Goal: Task Accomplishment & Management: Use online tool/utility

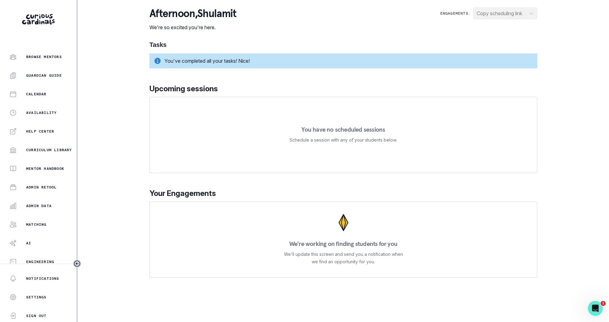
scroll to position [59, 0]
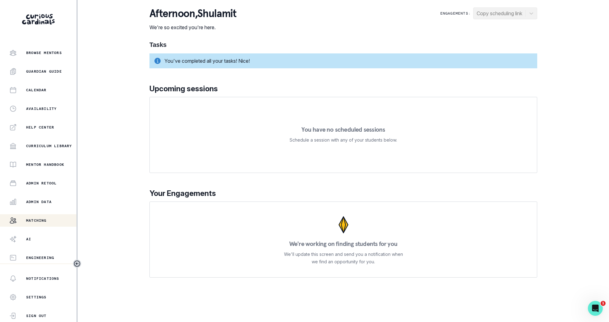
click at [45, 221] on p "Matching" at bounding box center [36, 220] width 21 height 5
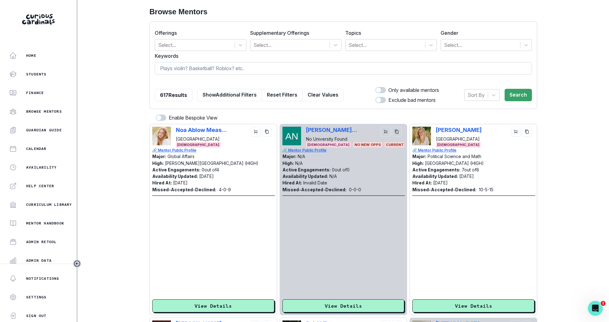
click at [245, 66] on input at bounding box center [343, 68] width 377 height 12
type input "[PERSON_NAME]"
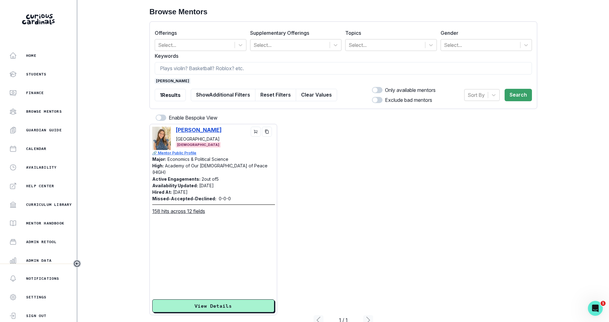
click at [204, 127] on p "[PERSON_NAME]" at bounding box center [199, 130] width 46 height 7
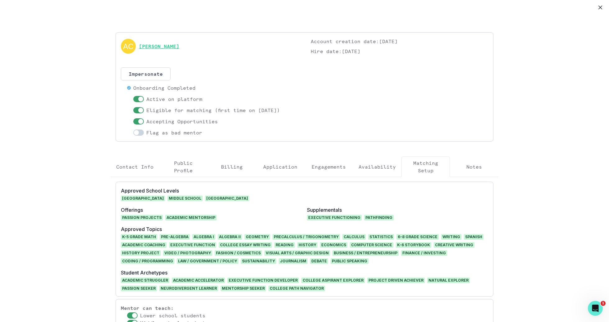
click at [174, 46] on link "[PERSON_NAME]" at bounding box center [159, 46] width 40 height 7
click at [602, 4] on button "Close" at bounding box center [600, 7] width 10 height 10
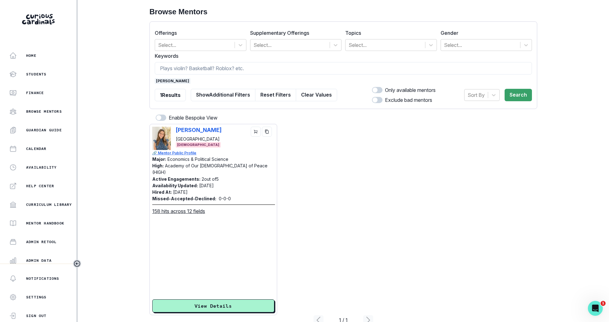
drag, startPoint x: 594, startPoint y: 5, endPoint x: 374, endPoint y: 16, distance: 219.9
click at [383, 7] on div "Home Students Finance Browse Mentors Guardian Guide Calendar Availability Help …" at bounding box center [304, 161] width 609 height 322
click at [160, 83] on span "[PERSON_NAME]" at bounding box center [173, 81] width 36 height 6
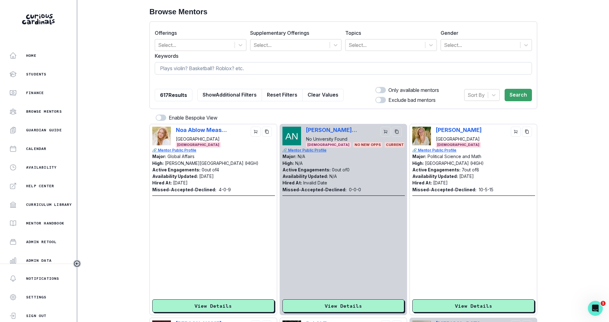
click at [184, 66] on input at bounding box center [343, 68] width 377 height 12
type input "nantucket"
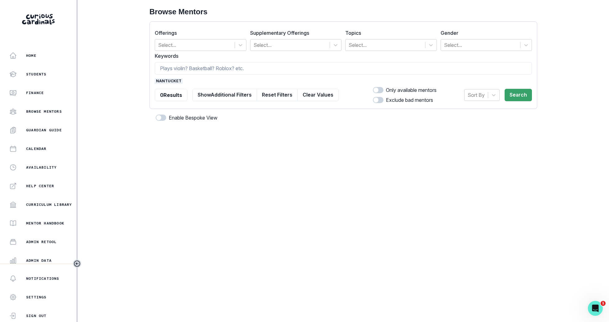
click at [169, 78] on form "Offerings Select... Supplementary Offerings Select... Topics Select... Gender S…" at bounding box center [343, 65] width 377 height 77
click at [170, 81] on span "nantucket" at bounding box center [169, 81] width 28 height 6
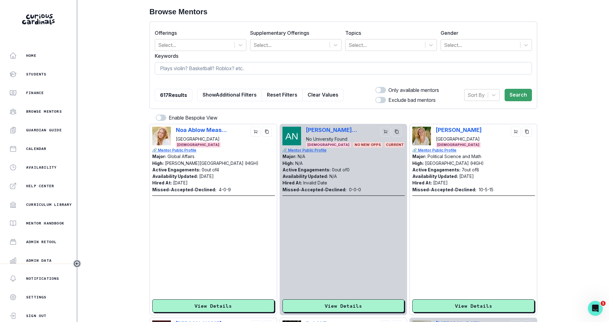
click at [181, 68] on input at bounding box center [343, 68] width 377 height 12
type input "shopping"
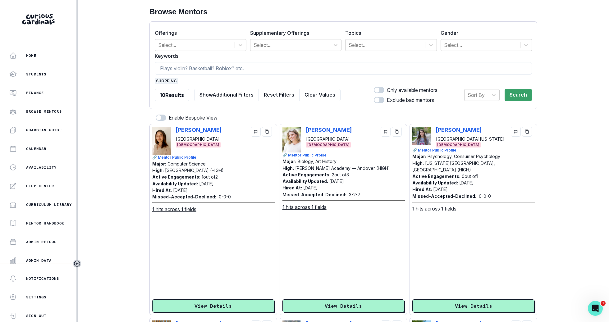
click at [157, 80] on span "shopping" at bounding box center [166, 81] width 23 height 6
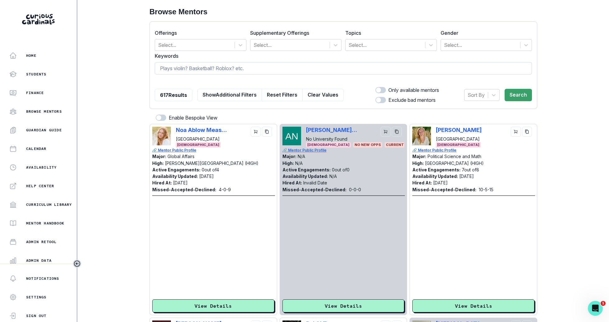
click at [210, 70] on input at bounding box center [343, 68] width 377 height 12
type input "travel"
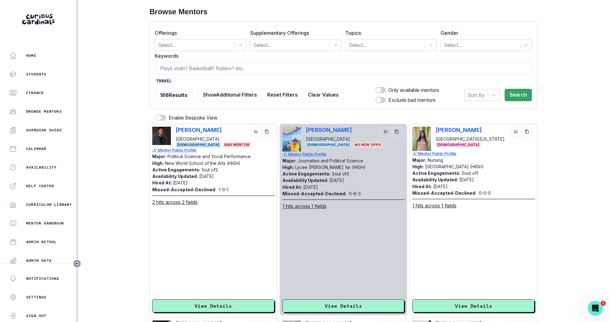
click at [153, 81] on div "Offerings Select... Supplementary Offerings Select... Topics Select... Gender S…" at bounding box center [343, 65] width 388 height 88
click at [163, 81] on span "travel" at bounding box center [164, 81] width 18 height 6
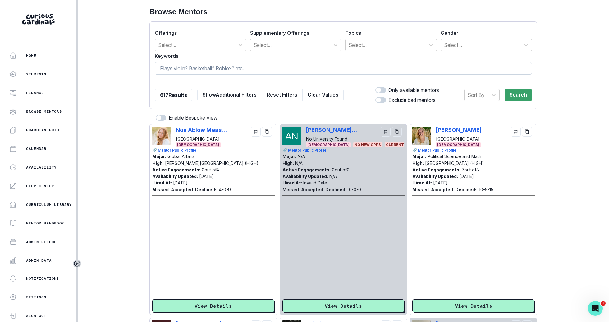
click at [173, 69] on input at bounding box center [343, 68] width 377 height 12
type input "tennis"
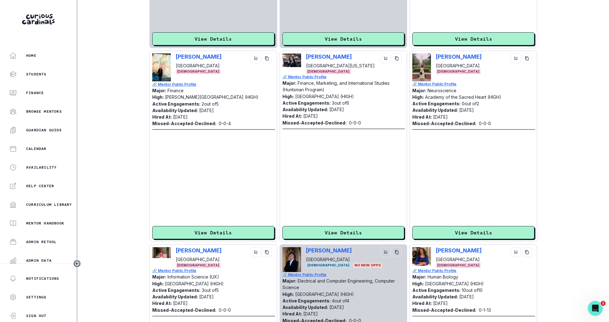
scroll to position [1759, 0]
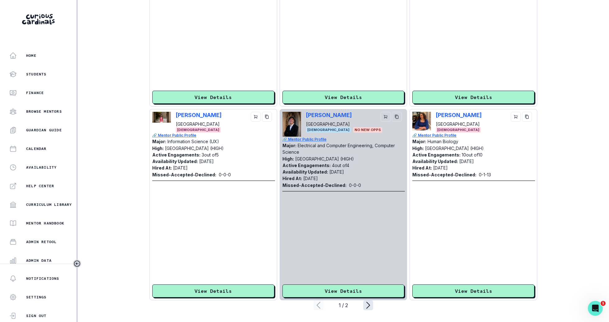
click at [367, 301] on icon "page right" at bounding box center [368, 305] width 10 height 10
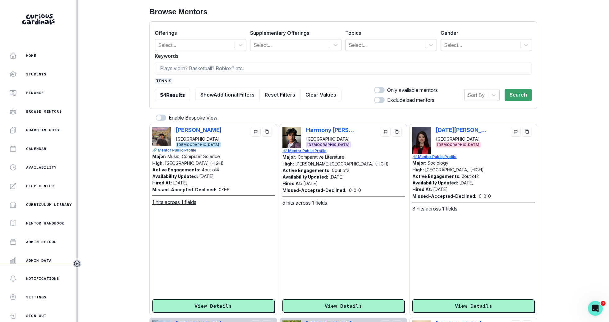
scroll to position [59, 0]
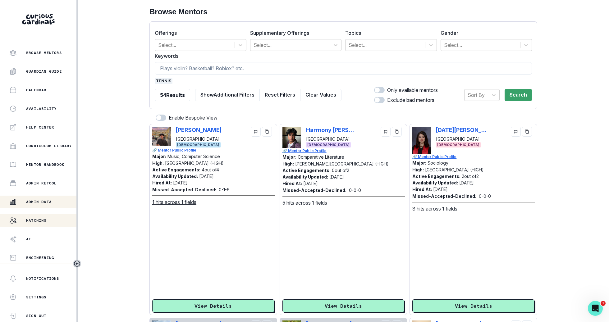
click at [52, 201] on p "Admin Data" at bounding box center [38, 201] width 25 height 5
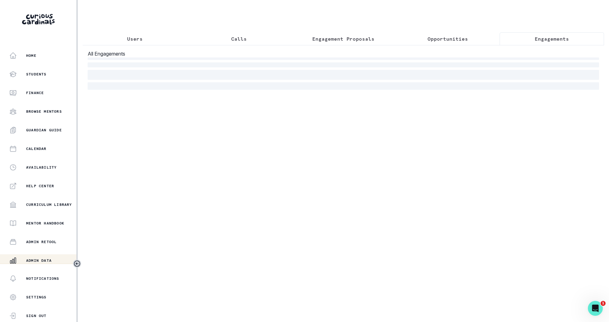
click at [565, 36] on p "Engagements" at bounding box center [552, 38] width 34 height 7
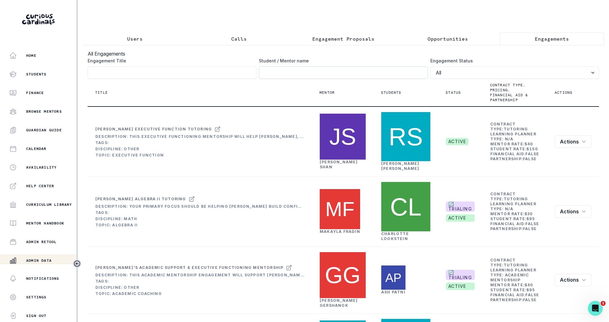
click at [286, 70] on input "Engagement Title" at bounding box center [343, 72] width 169 height 12
type input "[PERSON_NAME]"
click button "submit" at bounding box center [0, 0] width 0 height 0
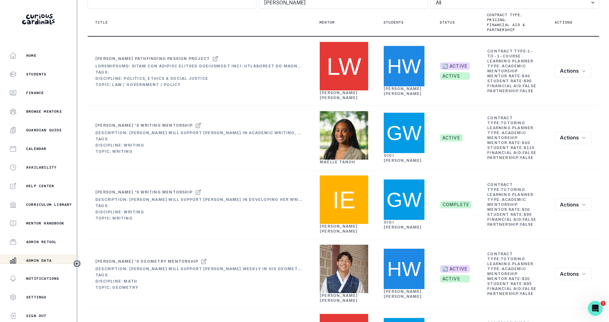
scroll to position [59, 0]
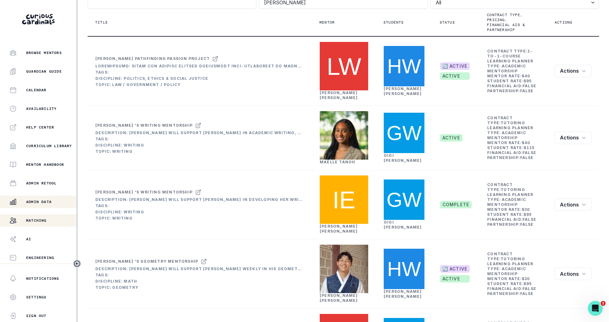
click at [46, 224] on button "Matching" at bounding box center [38, 220] width 76 height 12
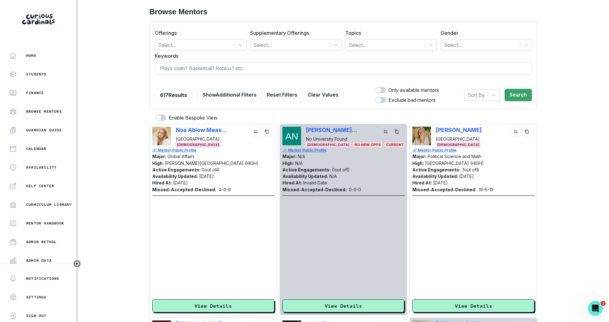
click at [254, 71] on input at bounding box center [343, 68] width 377 height 12
click at [469, 43] on div at bounding box center [480, 45] width 73 height 9
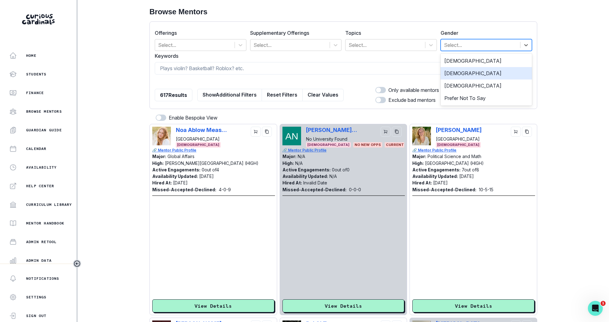
click at [459, 75] on div "[DEMOGRAPHIC_DATA]" at bounding box center [486, 73] width 92 height 12
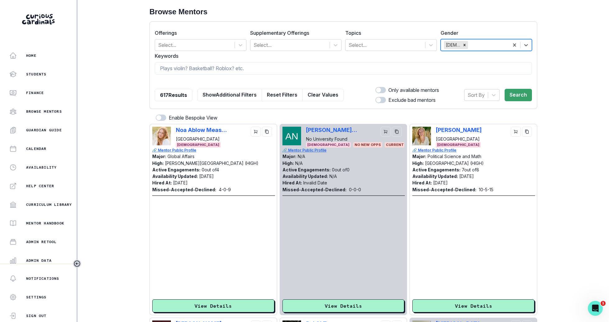
click at [402, 54] on label "Keywords" at bounding box center [341, 55] width 373 height 7
click at [402, 42] on div at bounding box center [385, 45] width 73 height 9
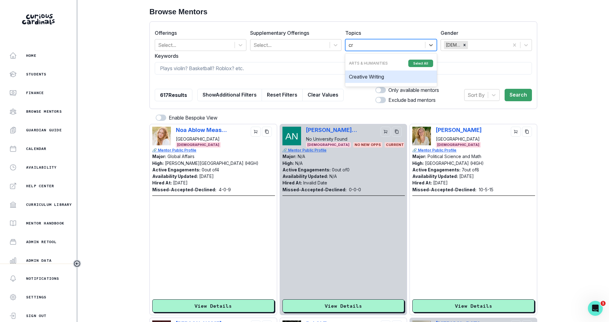
type input "cre"
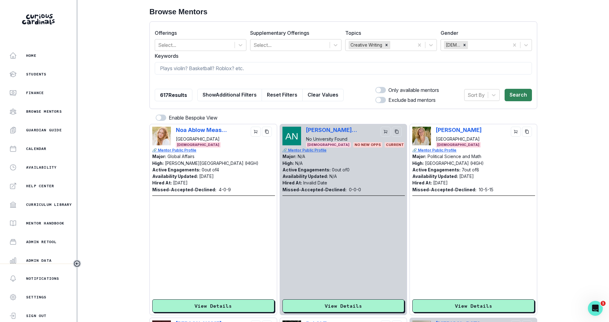
click at [518, 94] on button "Search" at bounding box center [517, 95] width 27 height 12
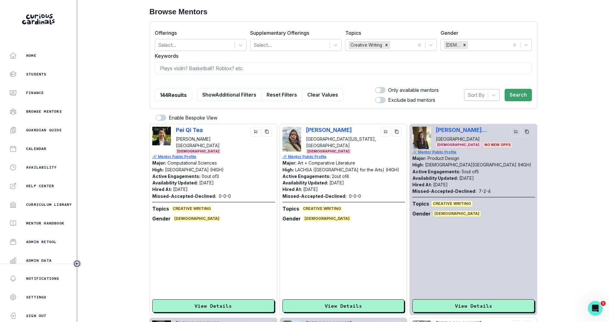
click at [486, 98] on div "Sort By" at bounding box center [475, 94] width 23 height 11
click at [480, 113] on div "Hired at" at bounding box center [481, 111] width 35 height 12
click at [519, 94] on button "Search" at bounding box center [517, 95] width 27 height 12
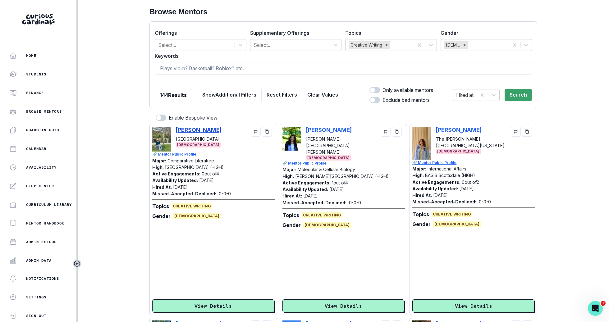
click at [209, 130] on p "[PERSON_NAME]" at bounding box center [199, 130] width 46 height 7
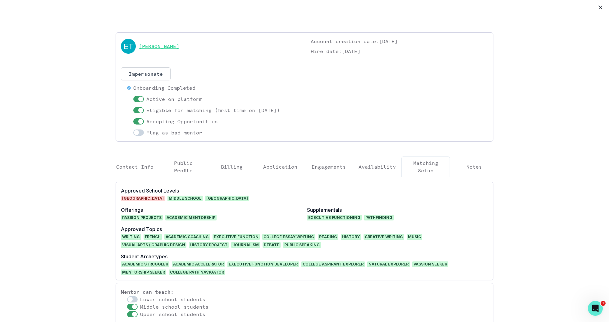
click at [170, 49] on link "[PERSON_NAME]" at bounding box center [159, 46] width 40 height 7
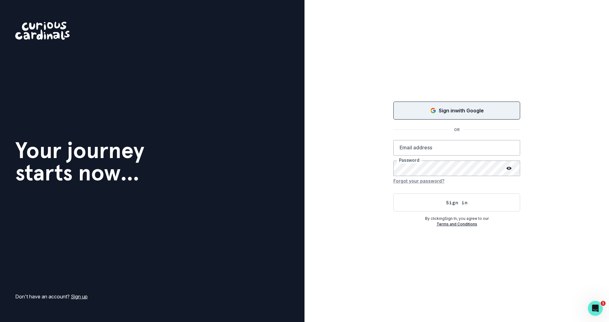
click at [440, 108] on p "Sign in with Google" at bounding box center [461, 110] width 45 height 7
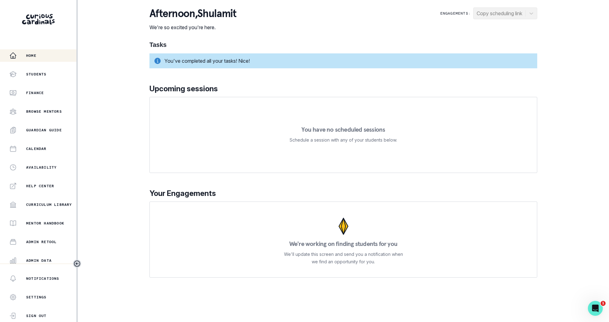
scroll to position [59, 0]
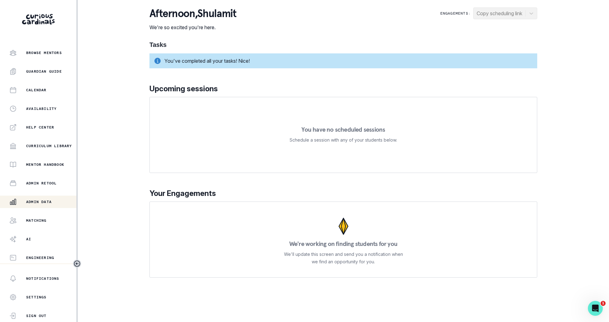
click at [54, 199] on div "Admin Data" at bounding box center [42, 201] width 67 height 7
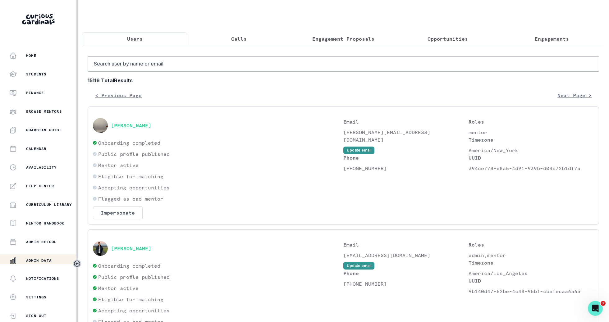
scroll to position [59, 0]
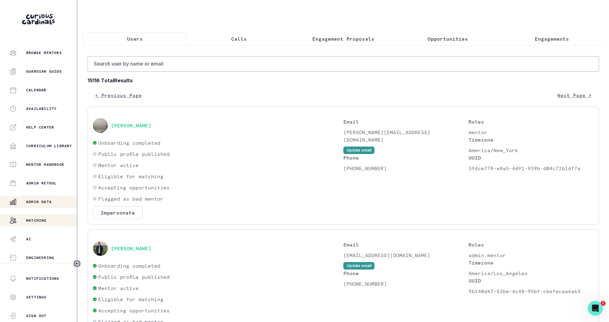
click at [46, 220] on p "Matching" at bounding box center [36, 220] width 21 height 5
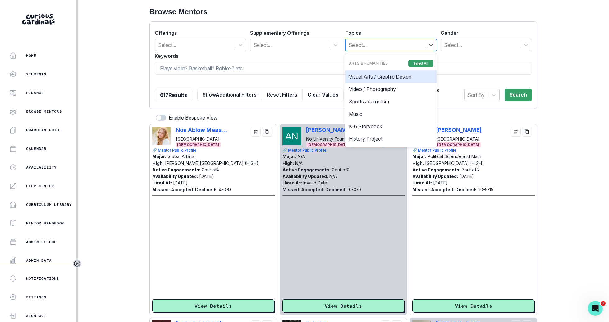
click at [413, 44] on div at bounding box center [385, 45] width 73 height 9
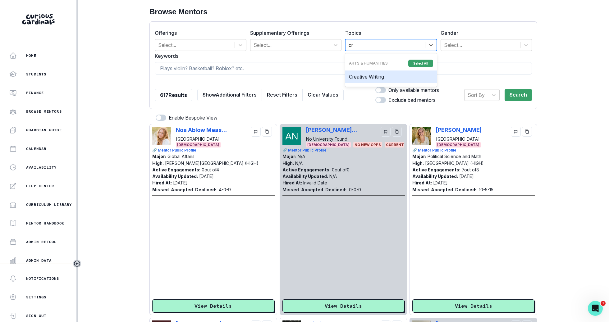
type input "cre"
click at [410, 76] on div "Creative Writing" at bounding box center [391, 77] width 92 height 12
click at [454, 48] on div at bounding box center [480, 45] width 73 height 9
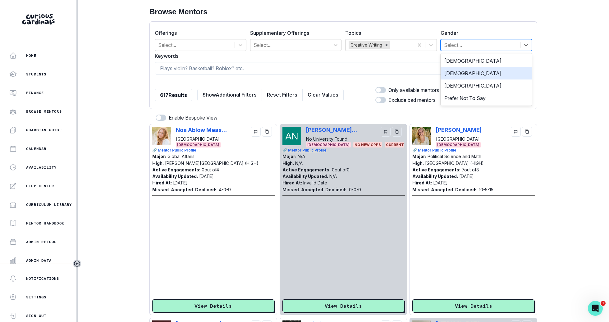
click at [454, 68] on div "[DEMOGRAPHIC_DATA]" at bounding box center [486, 73] width 92 height 12
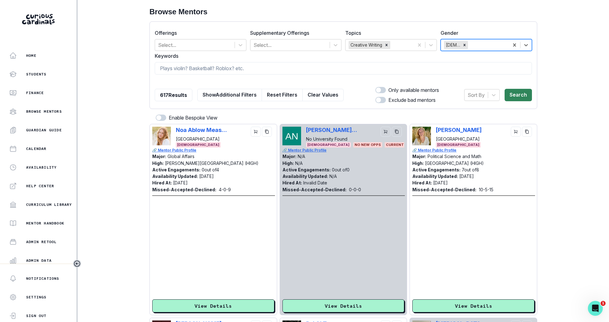
click at [522, 94] on button "Search" at bounding box center [517, 95] width 27 height 12
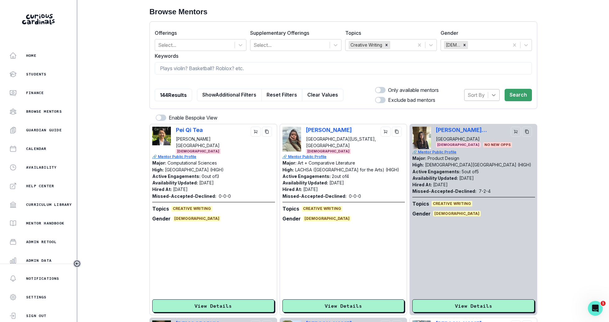
click at [489, 94] on div at bounding box center [493, 94] width 11 height 11
click at [481, 110] on div "Hired at" at bounding box center [481, 111] width 35 height 12
click at [519, 87] on div "option Hired at, selected. Select is focused ,type to refine list, press Down t…" at bounding box center [492, 94] width 79 height 17
click at [519, 94] on button "Search" at bounding box center [517, 95] width 27 height 12
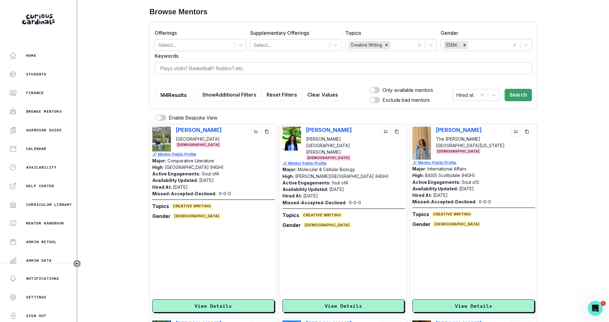
click at [474, 71] on input at bounding box center [343, 68] width 377 height 12
type input "sports"
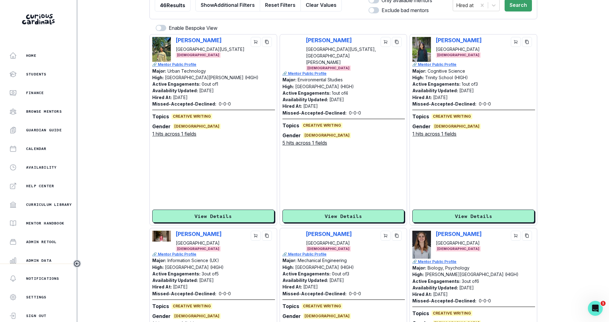
scroll to position [96, 0]
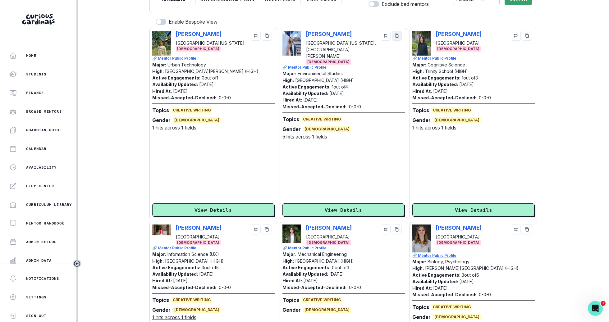
click at [398, 32] on button "copy" at bounding box center [397, 36] width 10 height 10
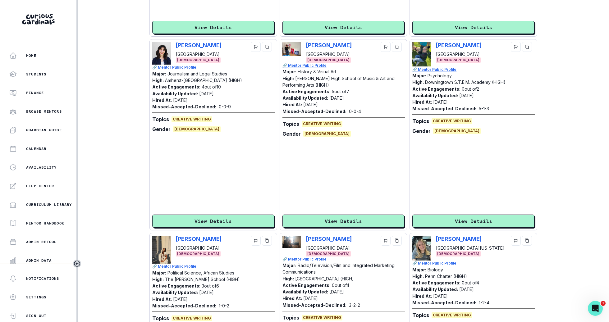
scroll to position [1338, 0]
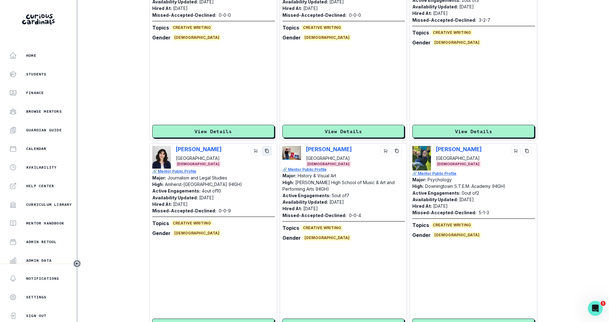
click at [270, 151] on button "copy" at bounding box center [267, 151] width 10 height 10
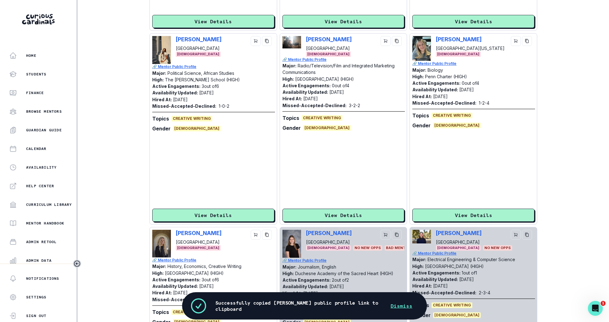
scroll to position [1468, 0]
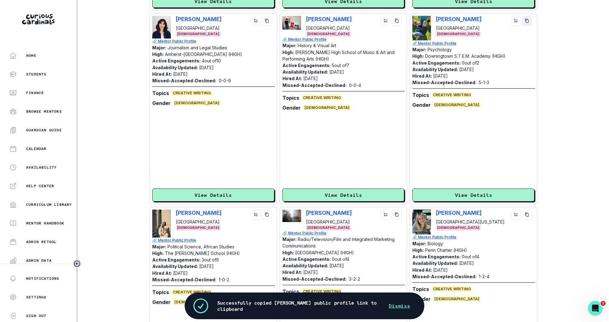
click at [529, 23] on button "copy" at bounding box center [527, 21] width 10 height 10
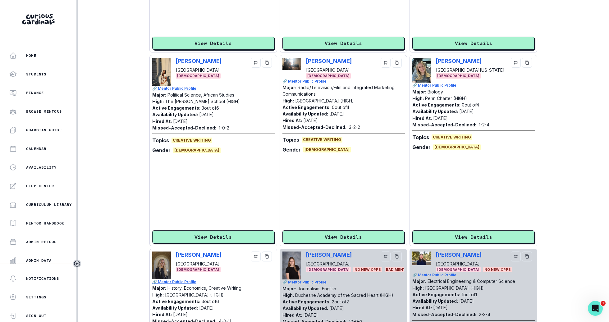
scroll to position [1759, 0]
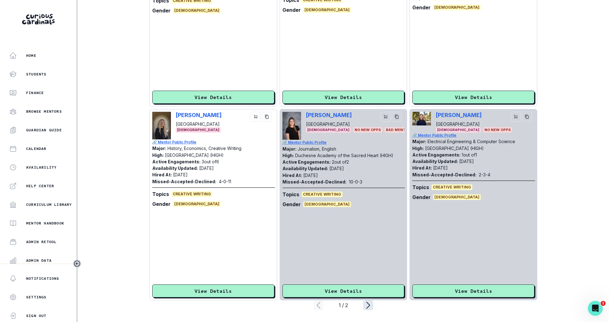
click at [369, 304] on icon "page right" at bounding box center [368, 305] width 10 height 10
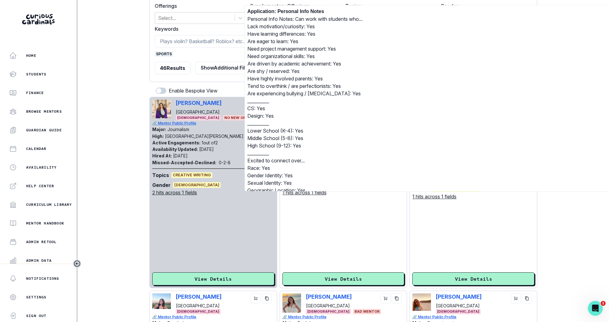
scroll to position [20, 0]
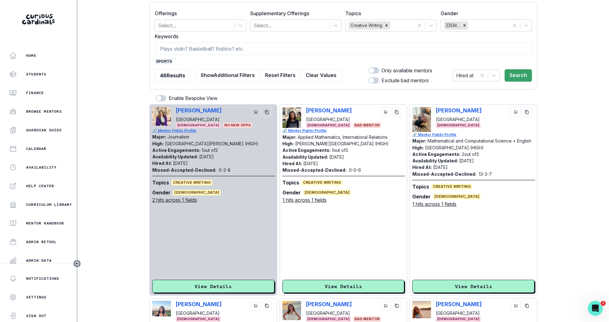
click at [159, 61] on span "sports" at bounding box center [164, 62] width 18 height 6
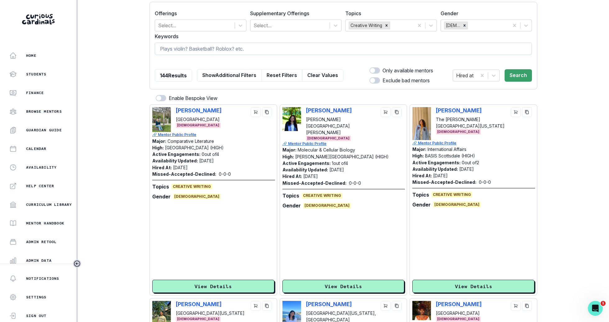
click at [206, 45] on input at bounding box center [343, 49] width 377 height 12
type input "tennis"
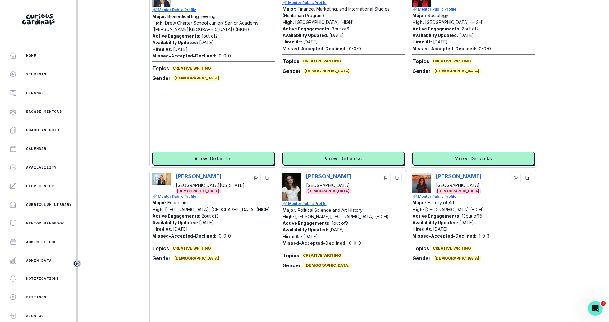
scroll to position [369, 0]
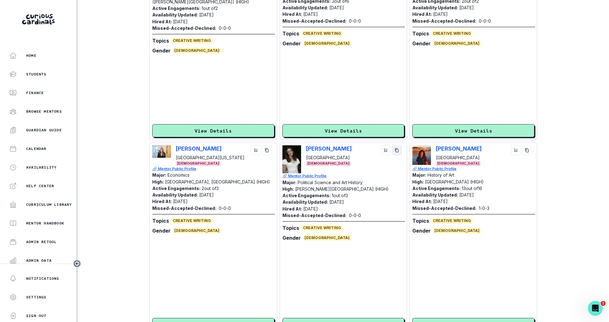
click at [397, 153] on button "copy" at bounding box center [397, 150] width 10 height 10
click at [270, 152] on button "copy" at bounding box center [267, 150] width 10 height 10
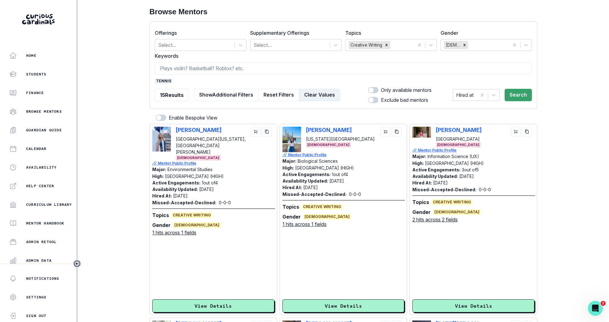
click at [330, 93] on button "Clear Values" at bounding box center [319, 95] width 41 height 12
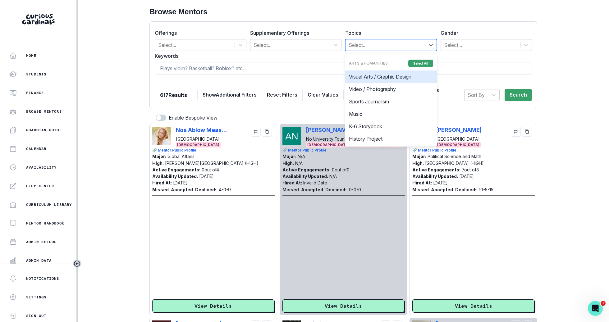
click at [384, 48] on div at bounding box center [385, 45] width 73 height 9
type input "germ"
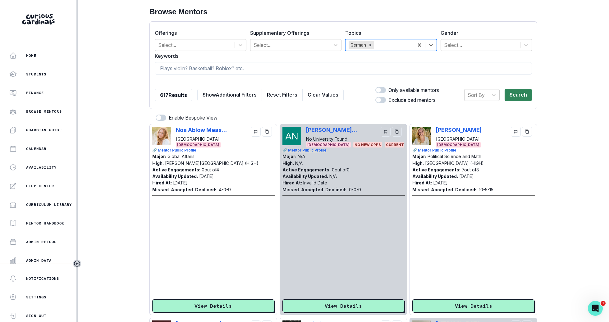
click at [527, 92] on button "Search" at bounding box center [517, 95] width 27 height 12
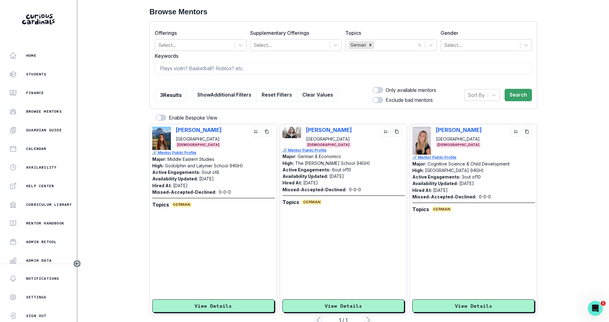
scroll to position [15, 0]
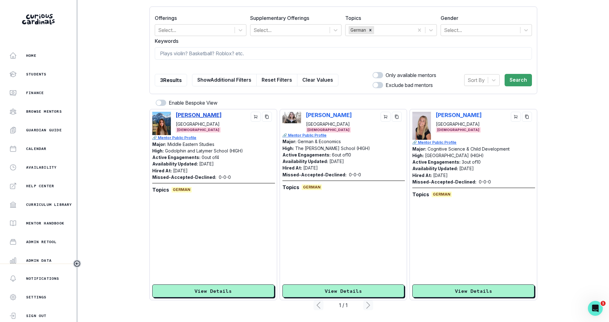
click at [210, 113] on p "[PERSON_NAME]" at bounding box center [199, 115] width 46 height 7
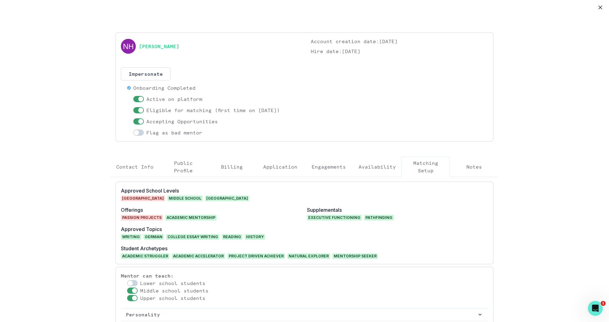
click at [164, 42] on div "[PERSON_NAME]" at bounding box center [209, 46] width 177 height 17
click at [166, 44] on link "[PERSON_NAME]" at bounding box center [159, 46] width 40 height 7
click at [602, 7] on icon "Close" at bounding box center [600, 8] width 4 height 4
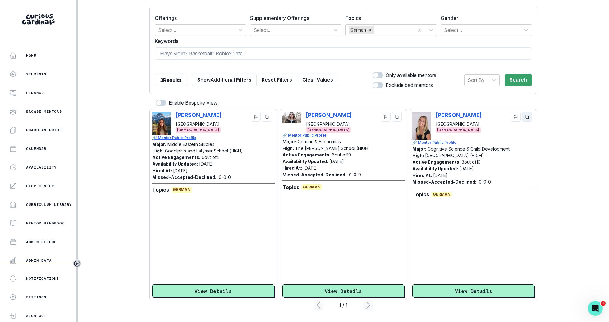
click at [528, 116] on icon "copy" at bounding box center [526, 117] width 3 height 4
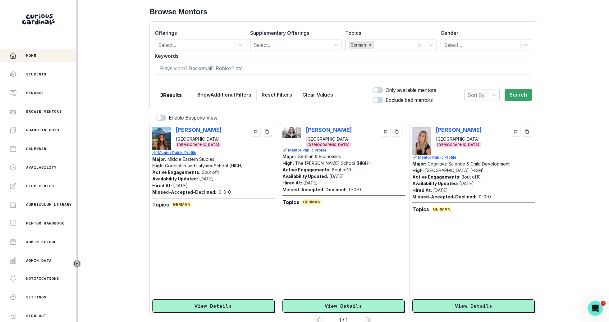
click at [18, 54] on div "Home" at bounding box center [42, 55] width 67 height 7
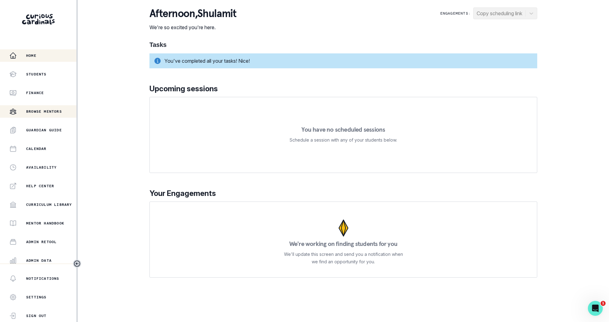
scroll to position [59, 0]
